Goal: Task Accomplishment & Management: Manage account settings

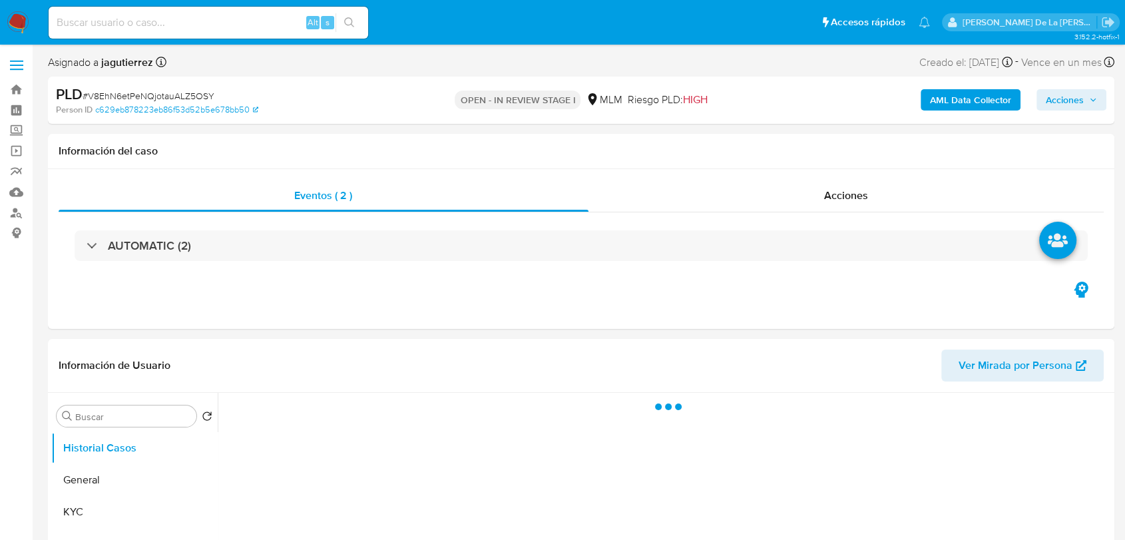
select select "10"
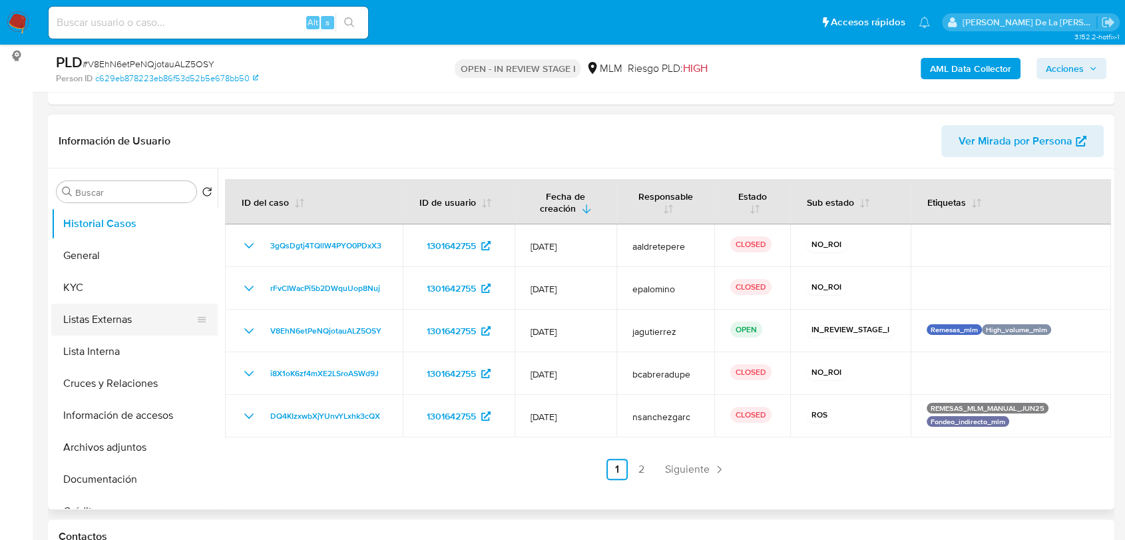
scroll to position [222, 0]
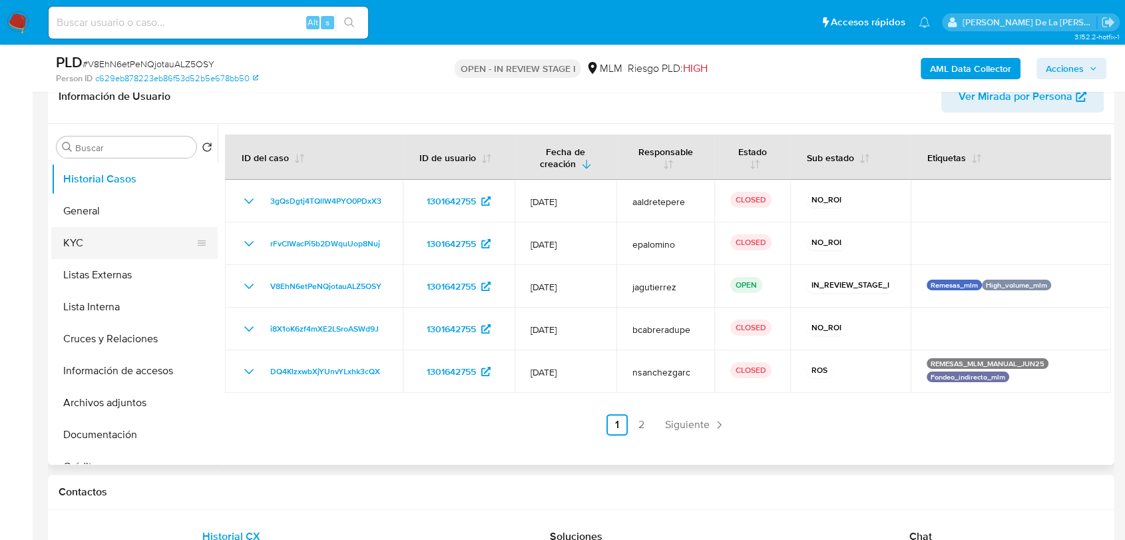
click at [122, 231] on button "KYC" at bounding box center [129, 243] width 156 height 32
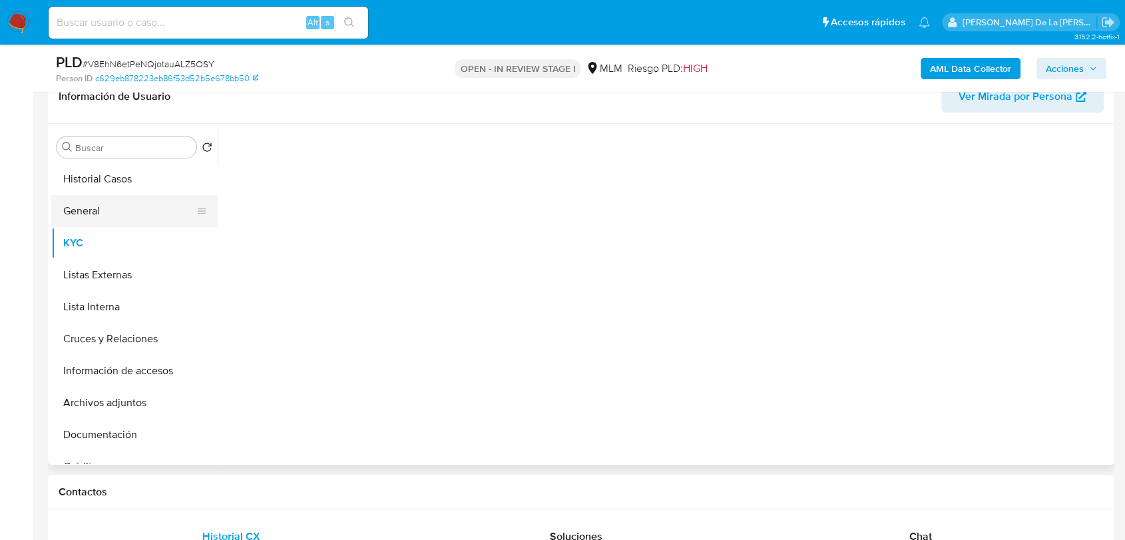
click at [122, 217] on button "General" at bounding box center [129, 211] width 156 height 32
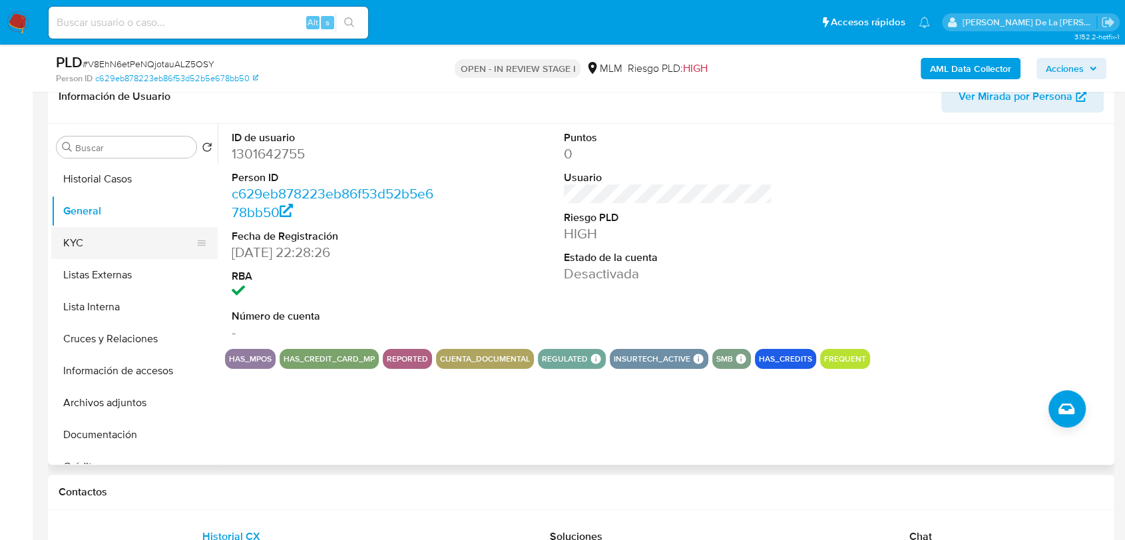
click at [108, 250] on button "KYC" at bounding box center [129, 243] width 156 height 32
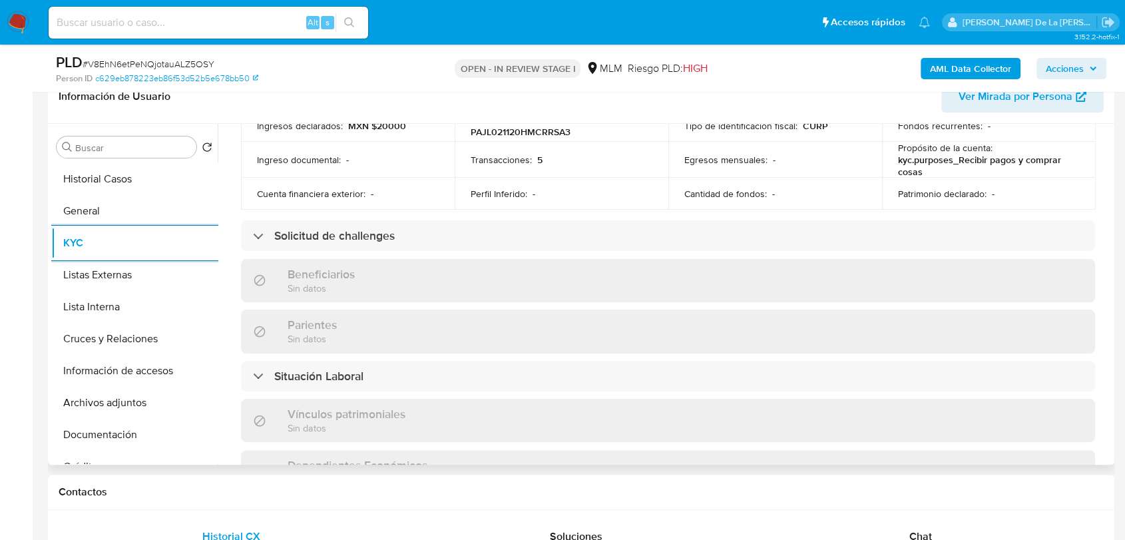
scroll to position [813, 0]
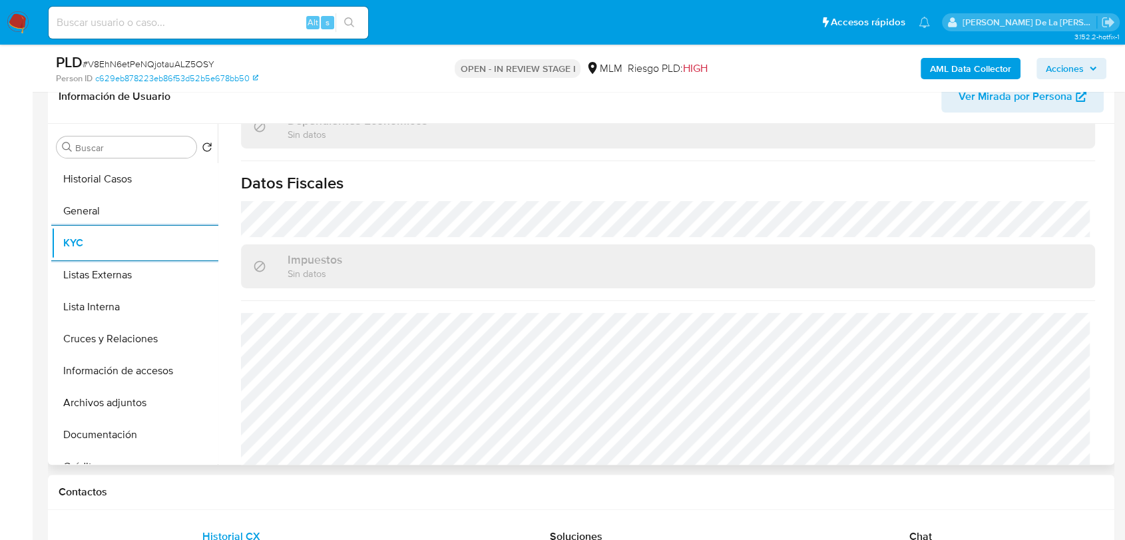
click at [51, 227] on button "KYC" at bounding box center [134, 243] width 166 height 32
click at [81, 309] on button "Lista Interna" at bounding box center [129, 307] width 156 height 32
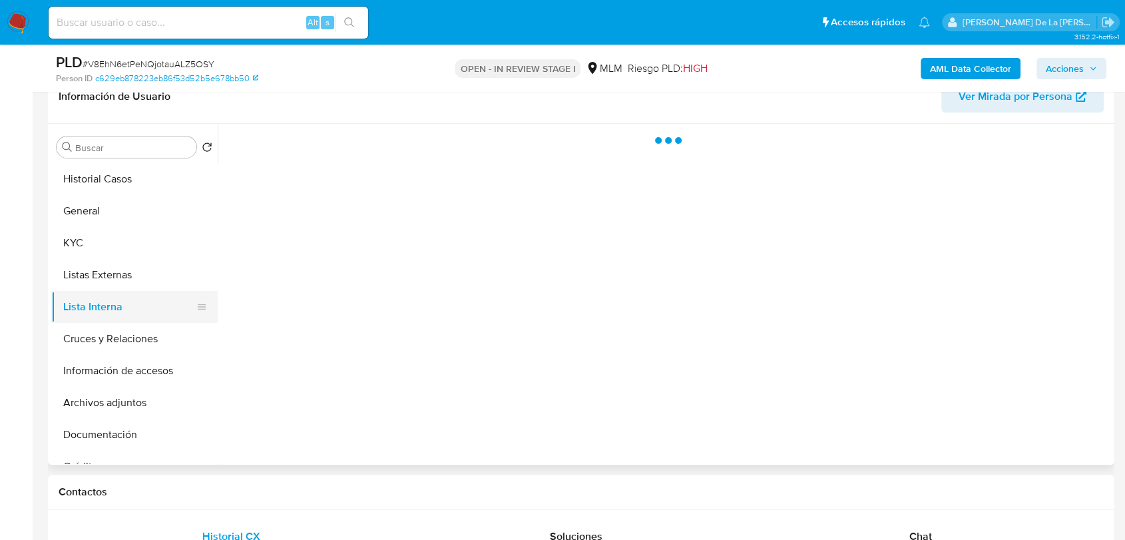
scroll to position [0, 0]
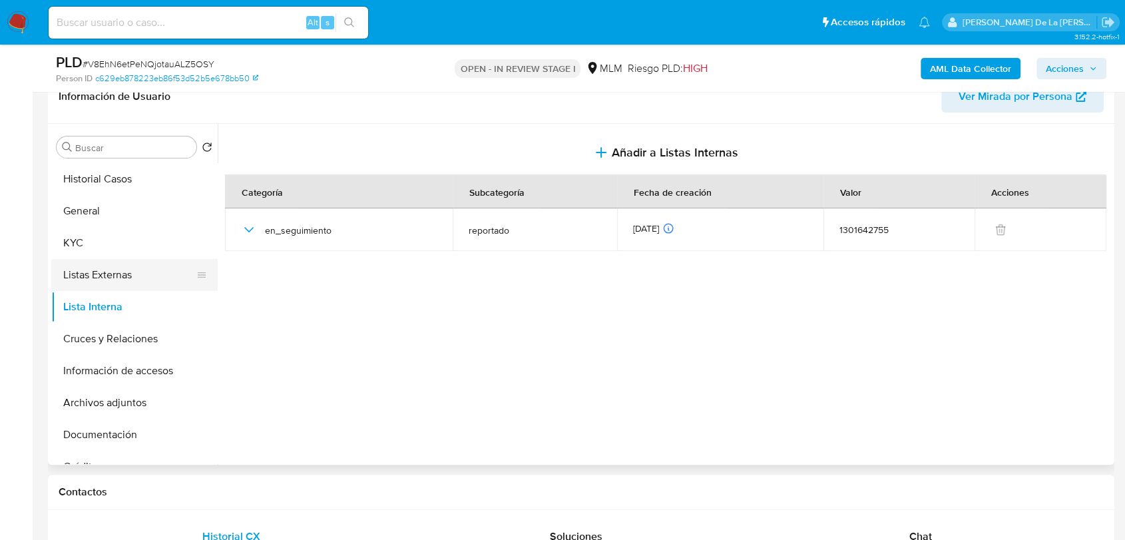
click at [154, 277] on button "Listas Externas" at bounding box center [129, 275] width 156 height 32
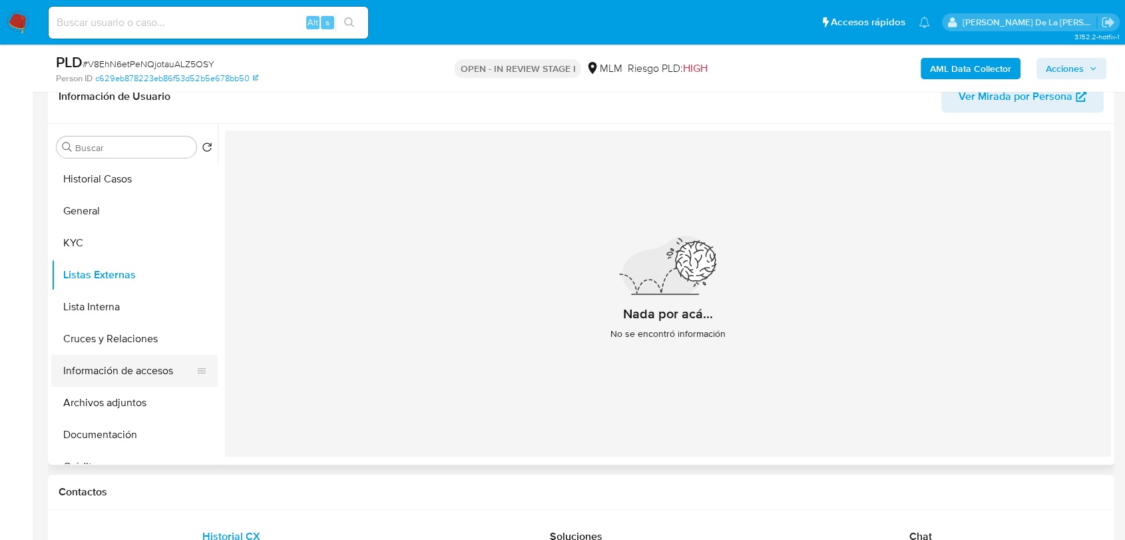
drag, startPoint x: 95, startPoint y: 357, endPoint x: 86, endPoint y: 358, distance: 9.4
click at [89, 358] on button "Información de accesos" at bounding box center [129, 371] width 156 height 32
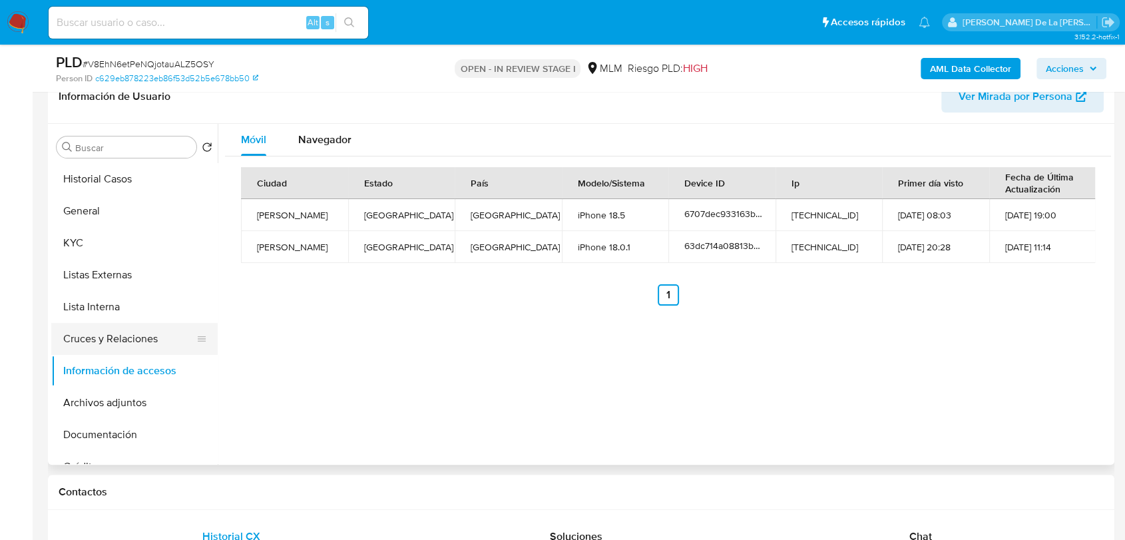
click at [129, 335] on button "Cruces y Relaciones" at bounding box center [129, 339] width 156 height 32
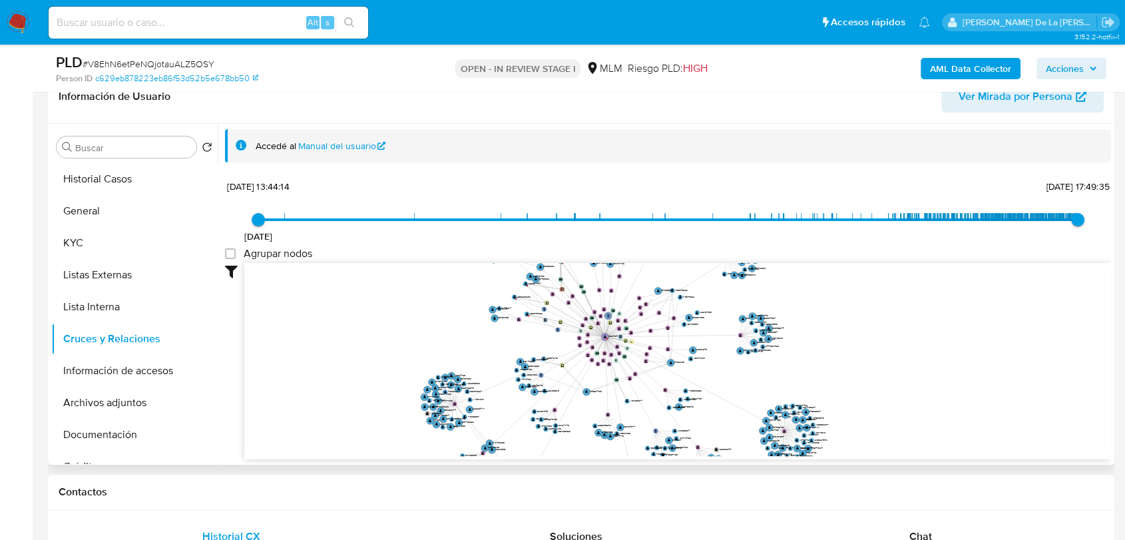
drag, startPoint x: 646, startPoint y: 357, endPoint x: 616, endPoint y: 411, distance: 61.7
click at [616, 411] on icon "phone-4bd3098e02ab8de95af3ab770ee9a390  phone-13edc8b0dc82f53bc6c6e2553ef30946…" at bounding box center [677, 359] width 866 height 193
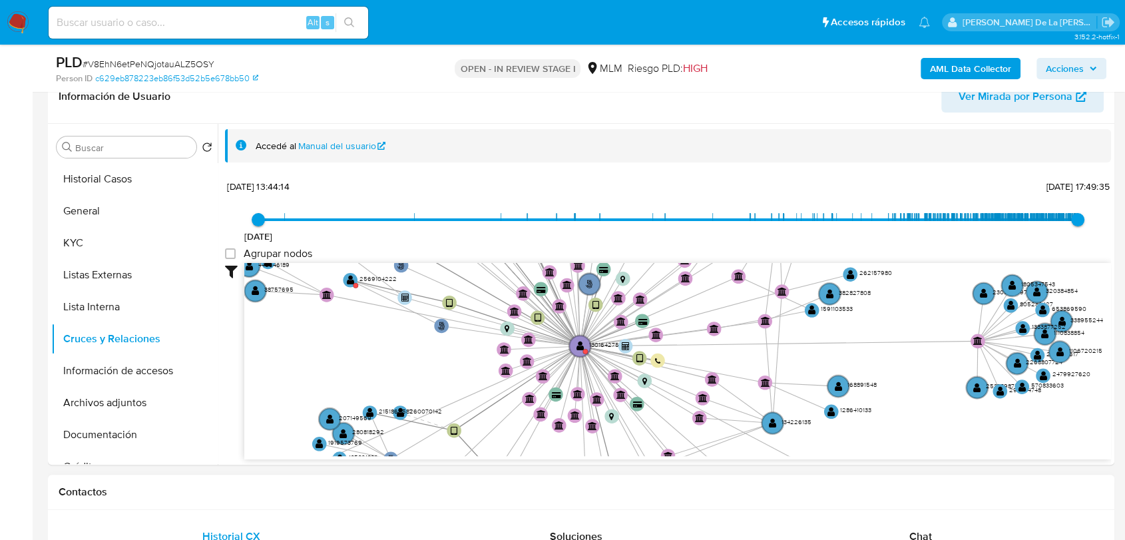
drag, startPoint x: 639, startPoint y: 434, endPoint x: 653, endPoint y: 506, distance: 74.0
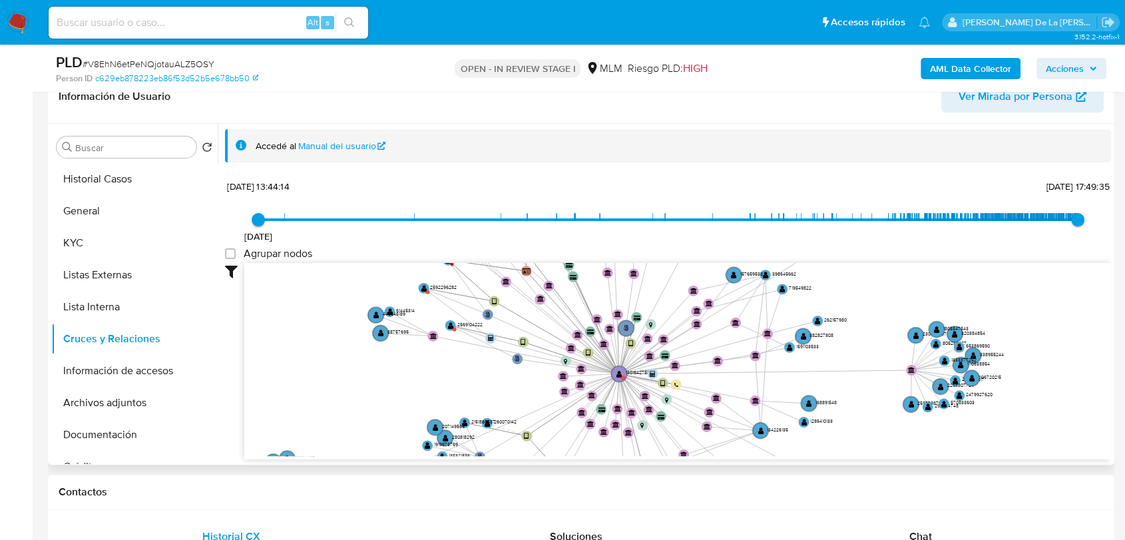
click at [719, 434] on icon "phone-4bd3098e02ab8de95af3ab770ee9a390  phone-13edc8b0dc82f53bc6c6e2553ef30946…" at bounding box center [677, 359] width 866 height 193
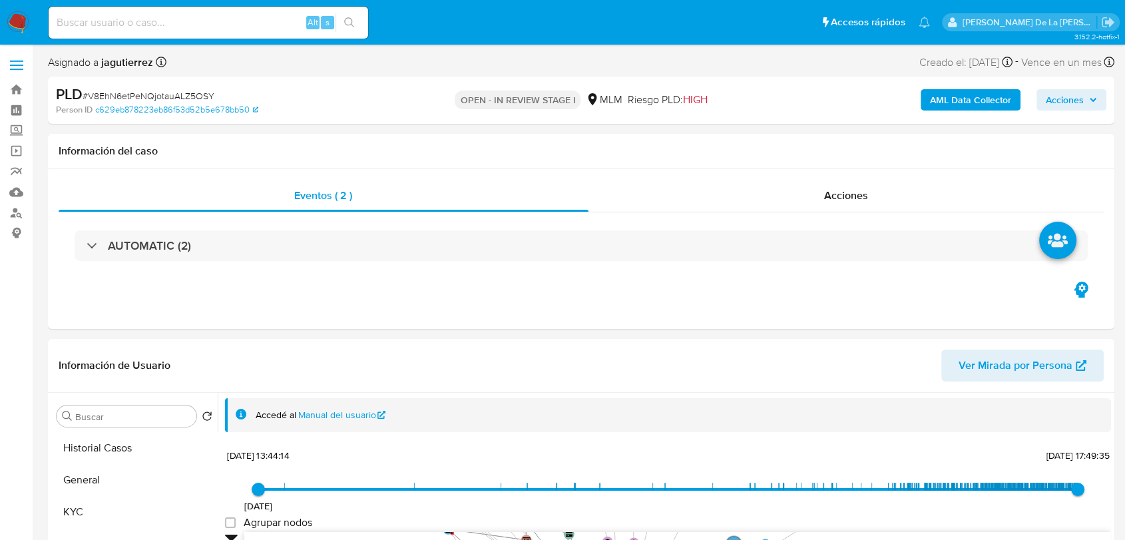
click at [972, 97] on b "AML Data Collector" at bounding box center [970, 99] width 81 height 21
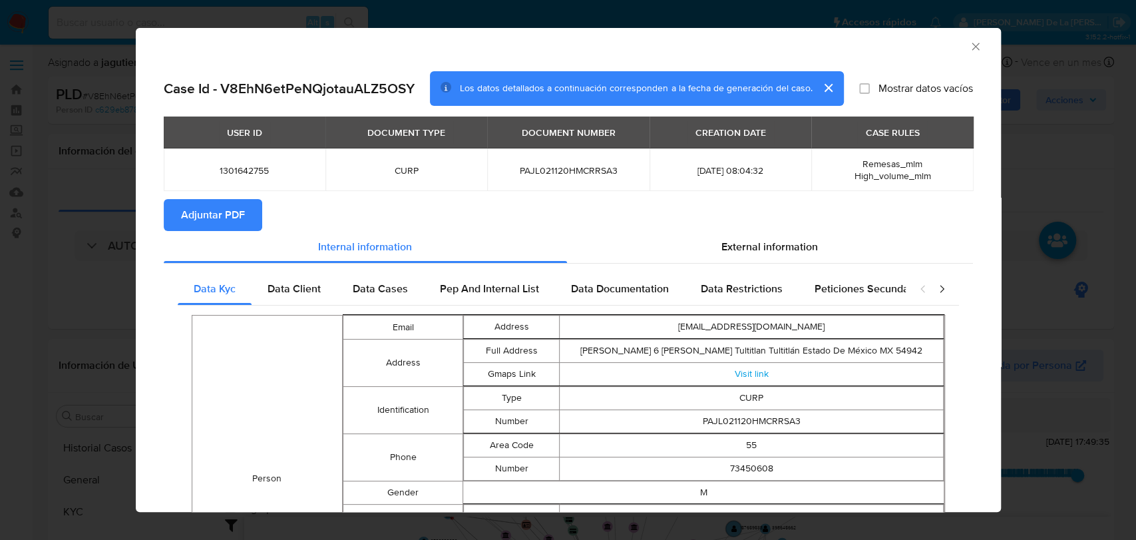
drag, startPoint x: 229, startPoint y: 206, endPoint x: 207, endPoint y: 200, distance: 22.8
click at [229, 206] on span "Adjuntar PDF" at bounding box center [213, 214] width 64 height 29
click at [969, 47] on icon "Cerrar ventana" at bounding box center [975, 46] width 13 height 13
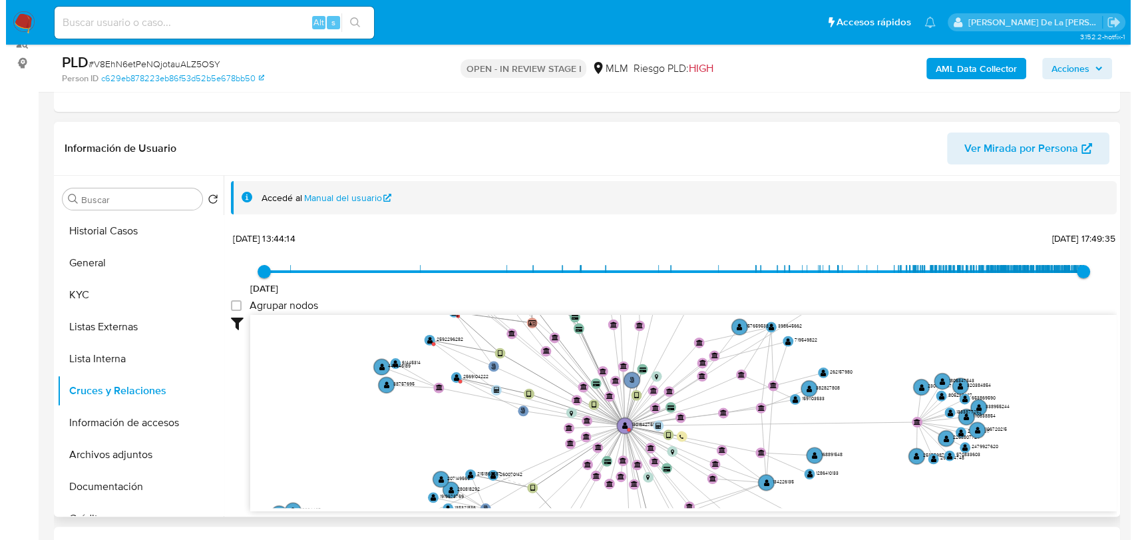
scroll to position [222, 0]
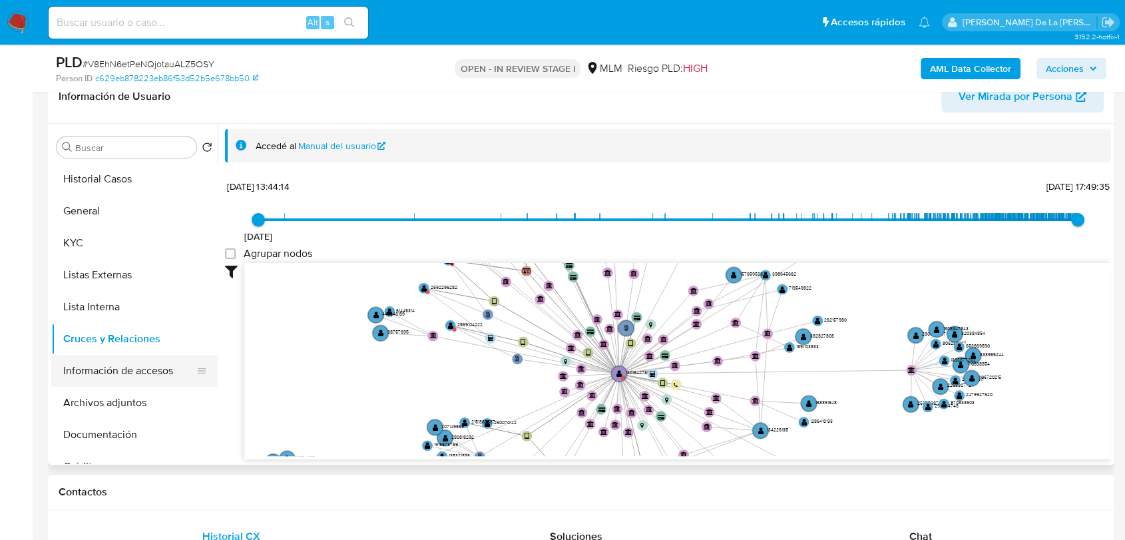
click at [153, 370] on button "Información de accesos" at bounding box center [129, 371] width 156 height 32
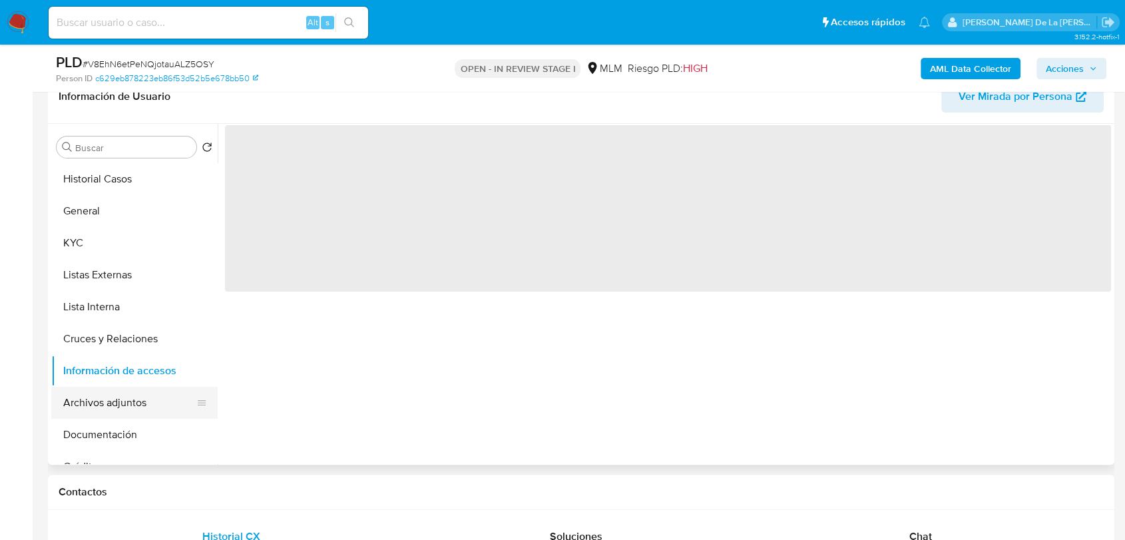
click at [97, 401] on button "Archivos adjuntos" at bounding box center [129, 403] width 156 height 32
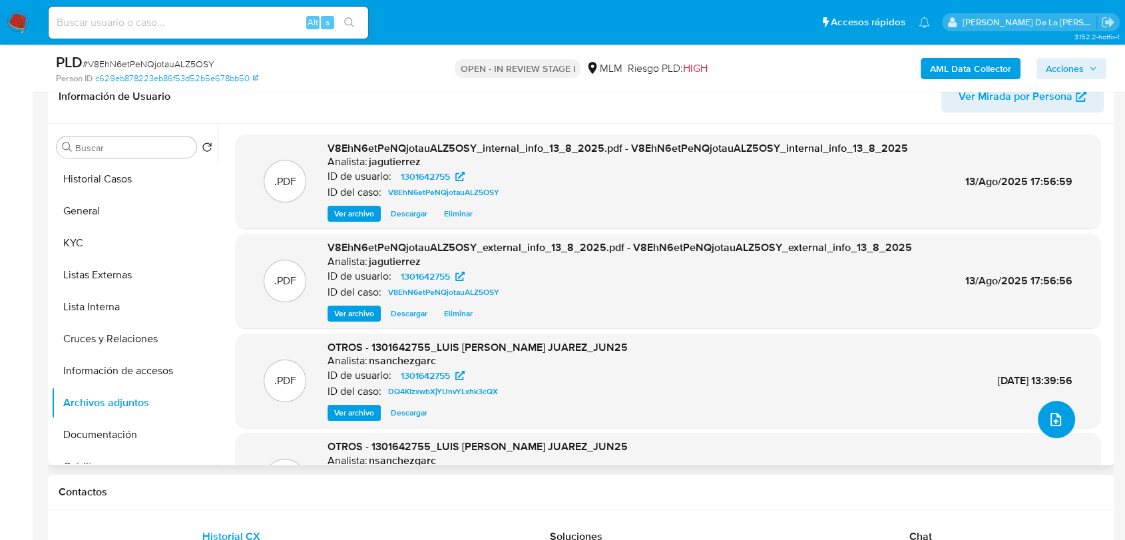
click at [1058, 421] on button "upload-file" at bounding box center [1055, 419] width 37 height 37
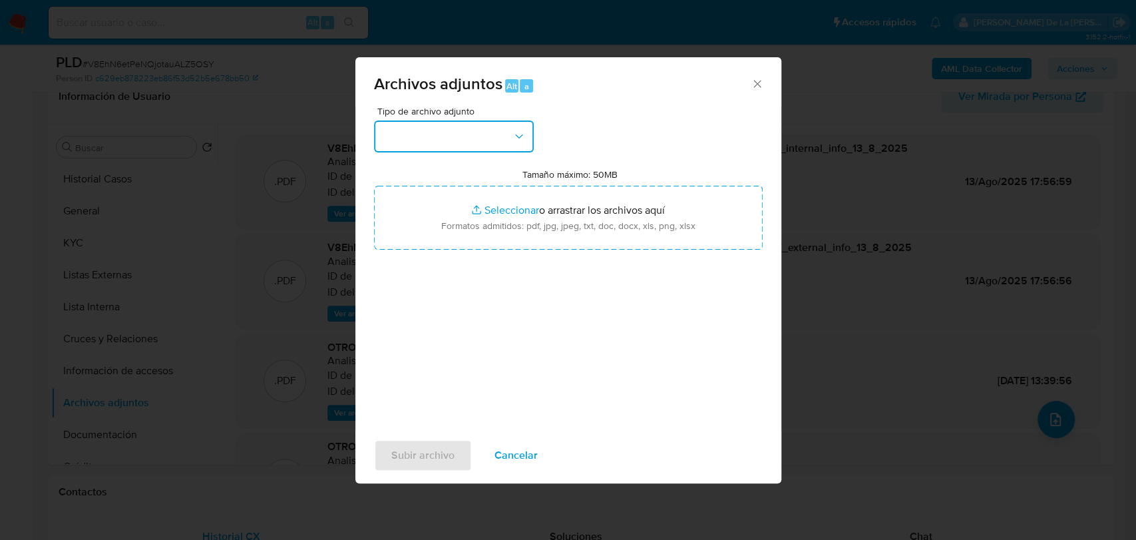
click at [429, 133] on button "button" at bounding box center [454, 136] width 160 height 32
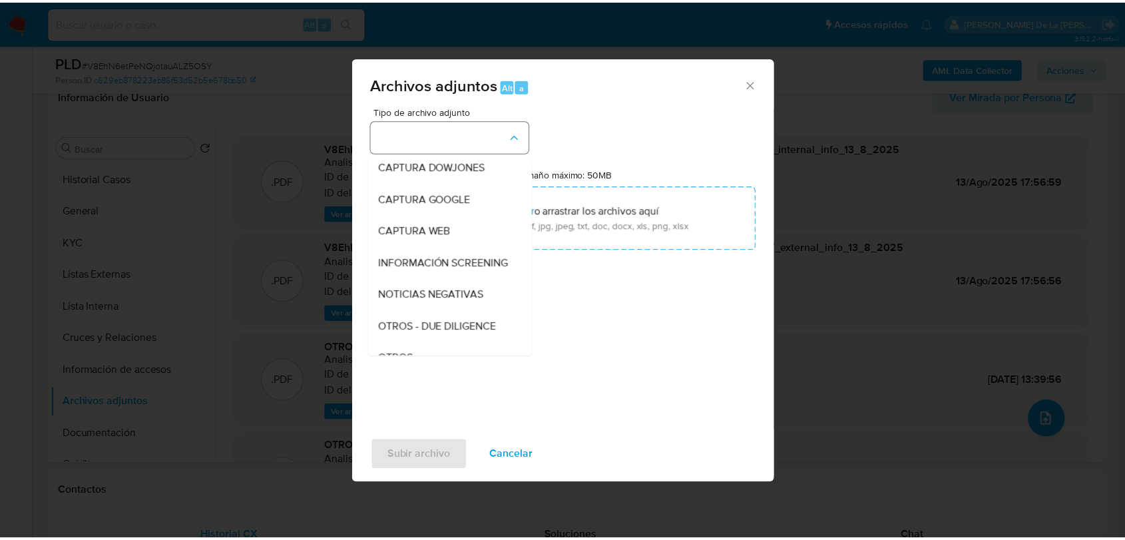
scroll to position [69, 0]
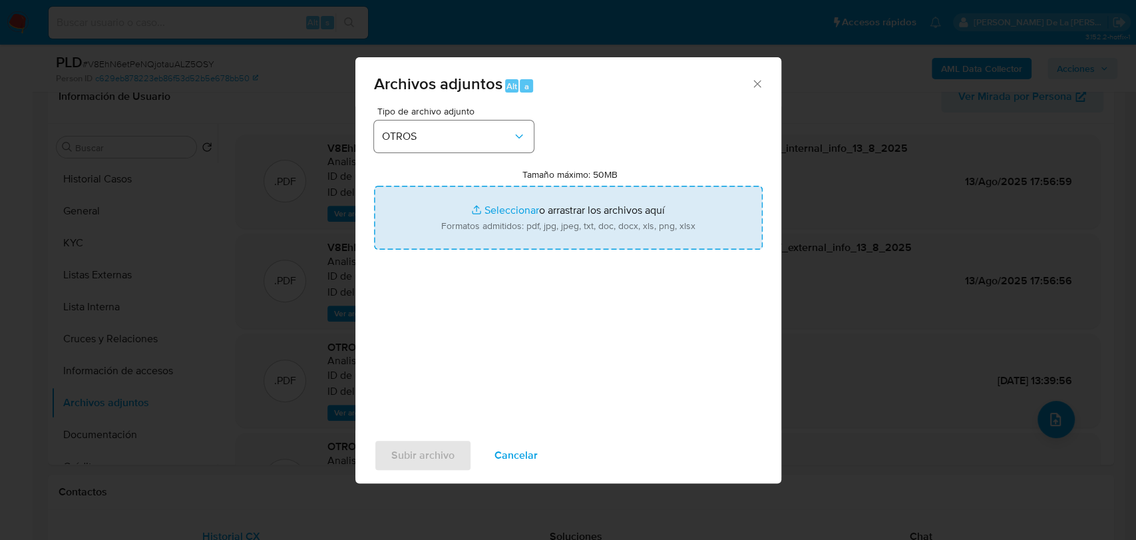
type input "C:\fakepath\1301642755_LUIS [PERSON_NAME] JUAREZ_JUL2025.pdf"
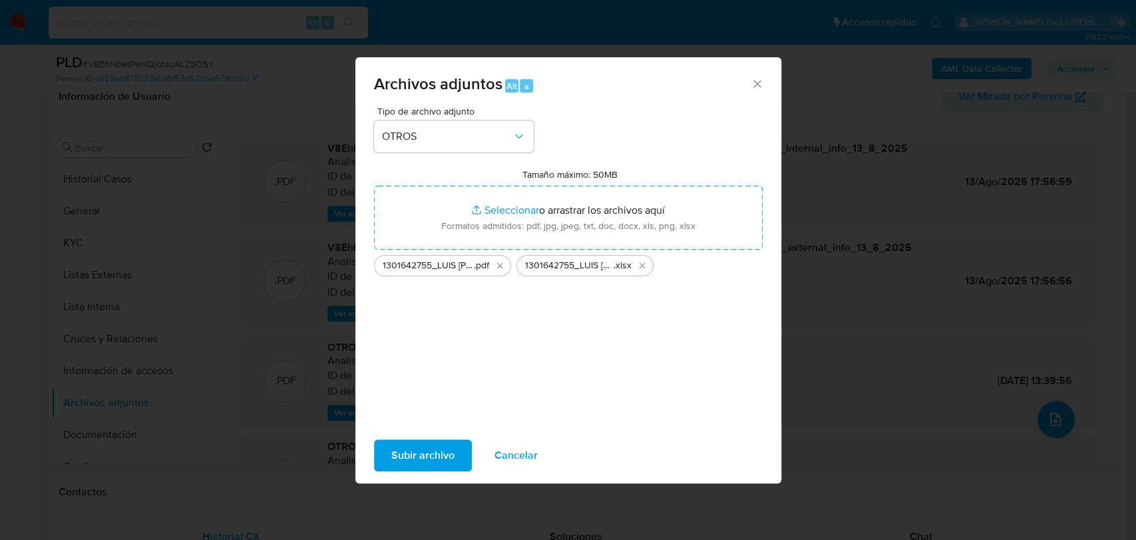
click at [420, 468] on span "Subir archivo" at bounding box center [422, 454] width 63 height 29
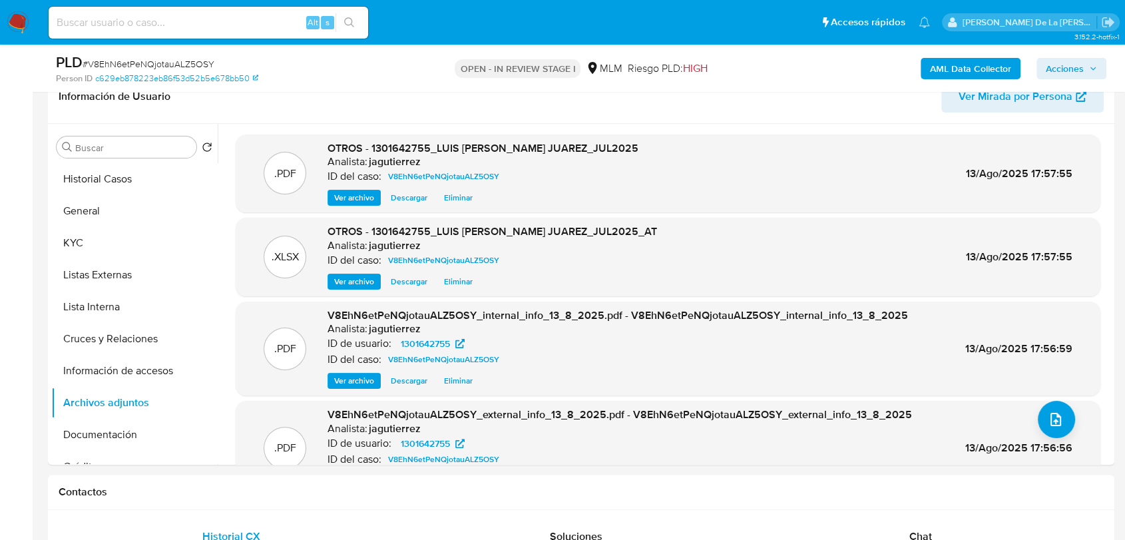
click at [1067, 61] on span "Acciones" at bounding box center [1064, 68] width 38 height 21
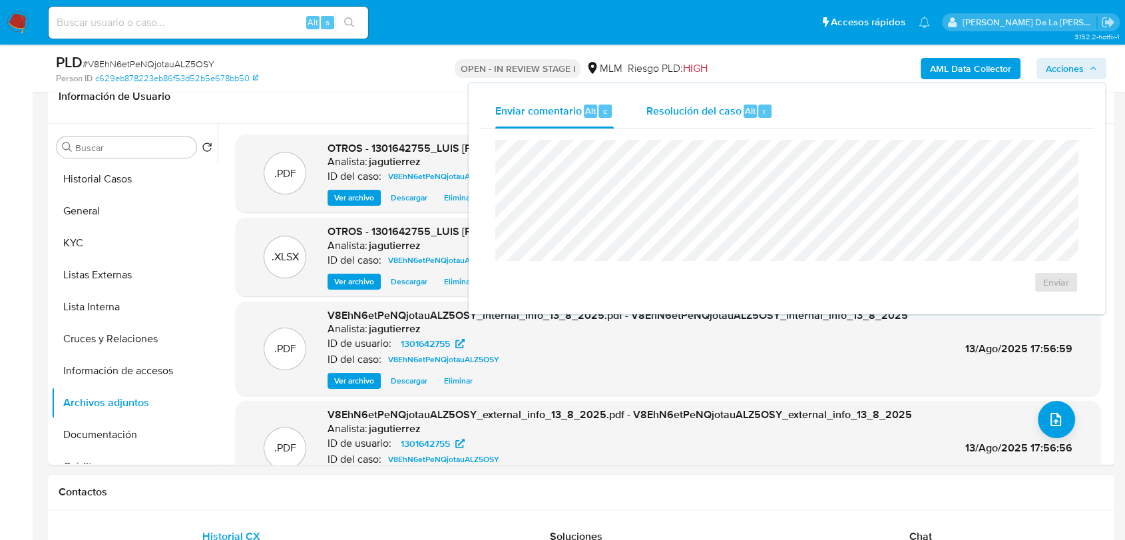
click at [733, 104] on span "Resolución del caso" at bounding box center [692, 109] width 95 height 15
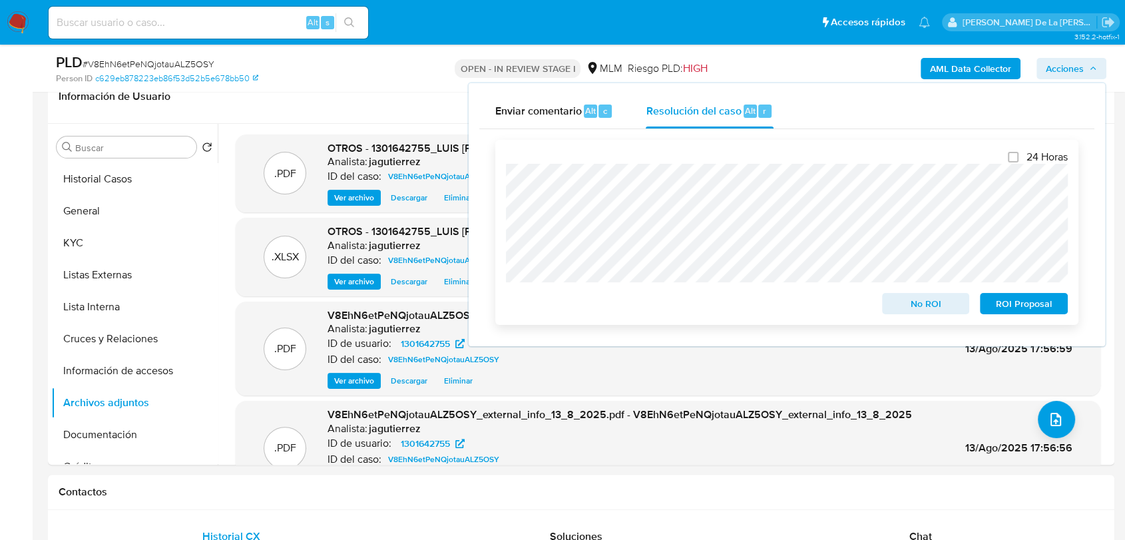
click at [1007, 303] on span "ROI Proposal" at bounding box center [1023, 303] width 69 height 19
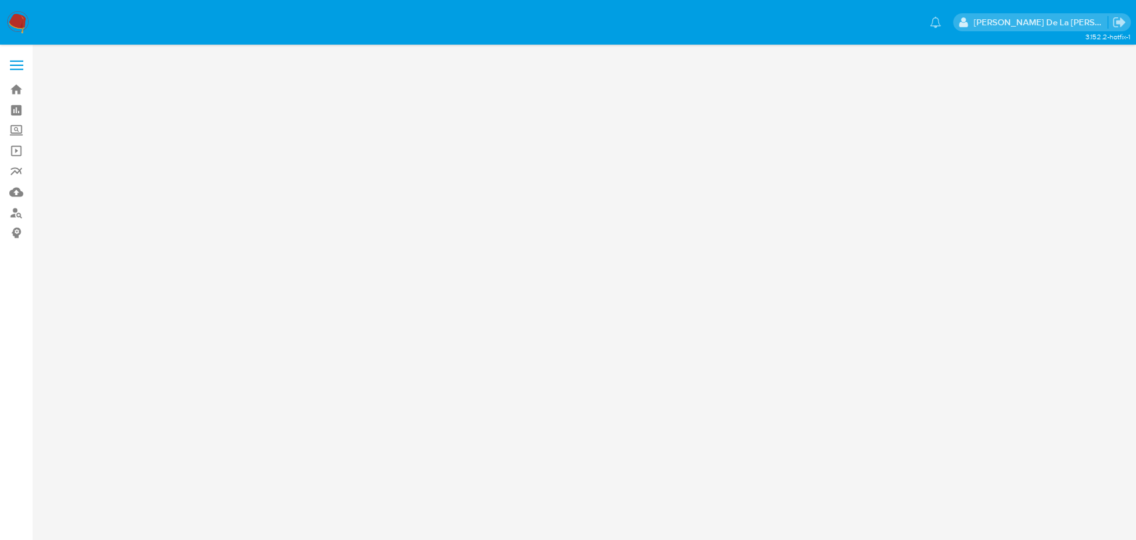
click at [9, 17] on img at bounding box center [18, 22] width 23 height 23
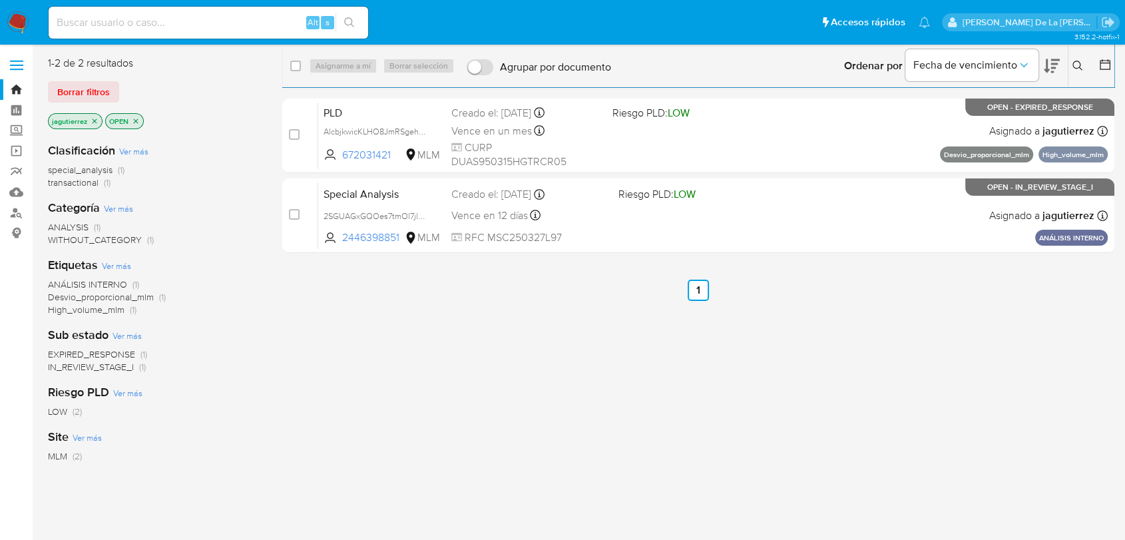
click at [90, 119] on icon "close-filter" at bounding box center [94, 121] width 8 height 8
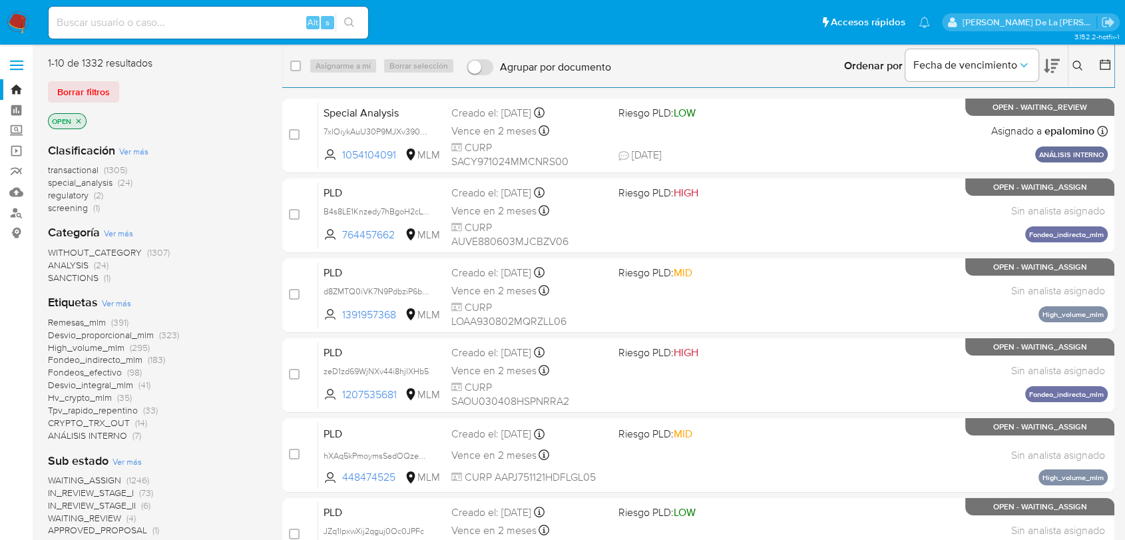
click at [63, 209] on span "screening" at bounding box center [68, 207] width 40 height 13
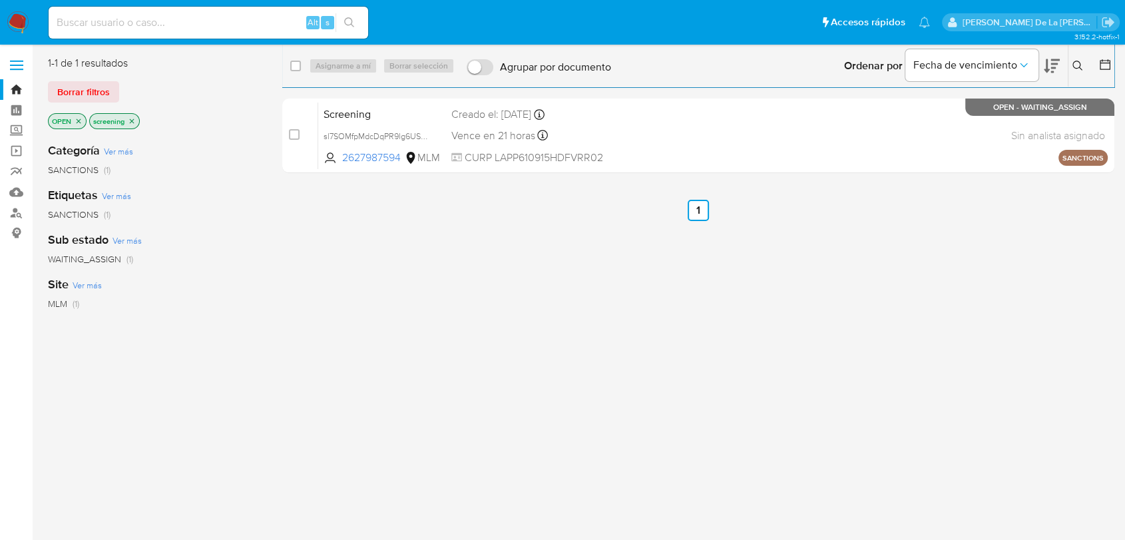
click at [33, 17] on nav "Pausado Ver notificaciones Alt s Accesos rápidos Presiona las siguientes teclas…" at bounding box center [562, 22] width 1125 height 45
click at [25, 23] on img at bounding box center [18, 22] width 23 height 23
